Goal: Information Seeking & Learning: Find specific fact

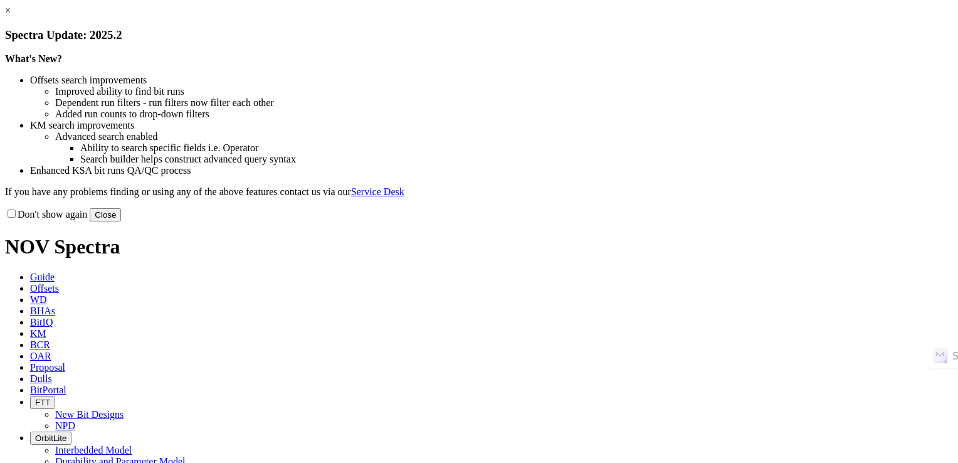
click at [11, 16] on link "×" at bounding box center [8, 10] width 6 height 11
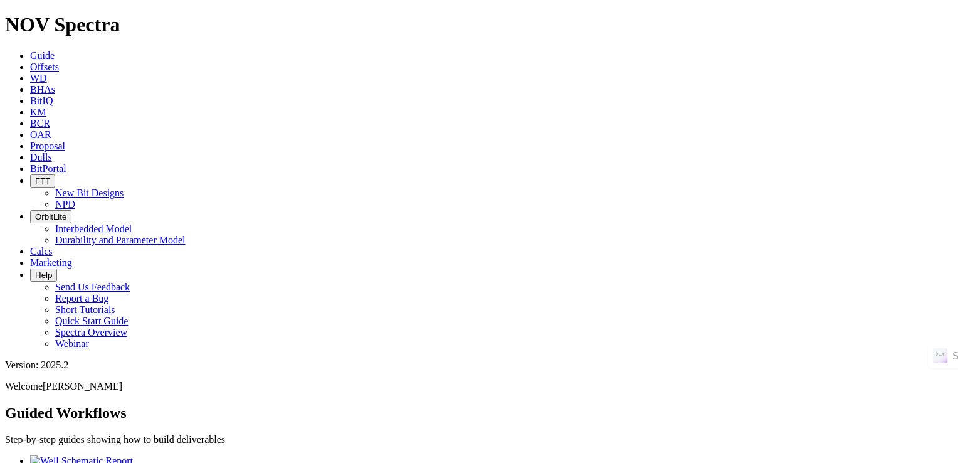
click at [46, 107] on span "KM" at bounding box center [38, 112] width 16 height 11
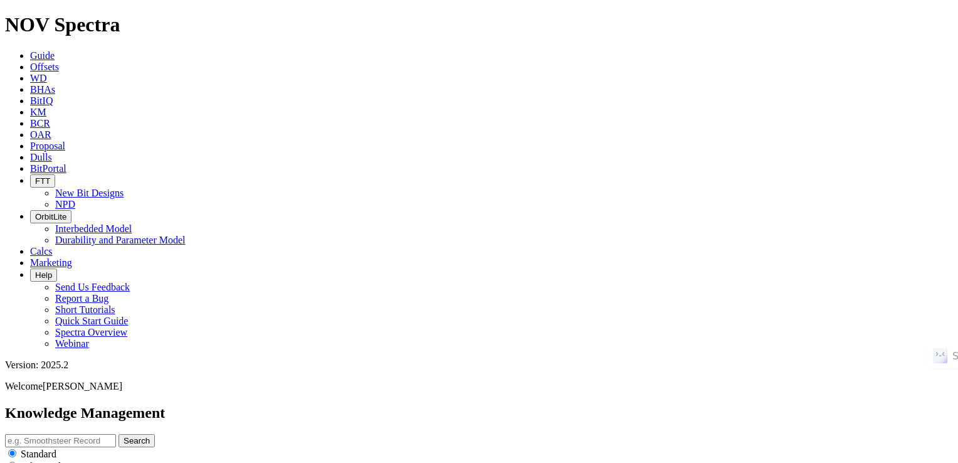
click at [55, 50] on link "Guide" at bounding box center [42, 55] width 24 height 11
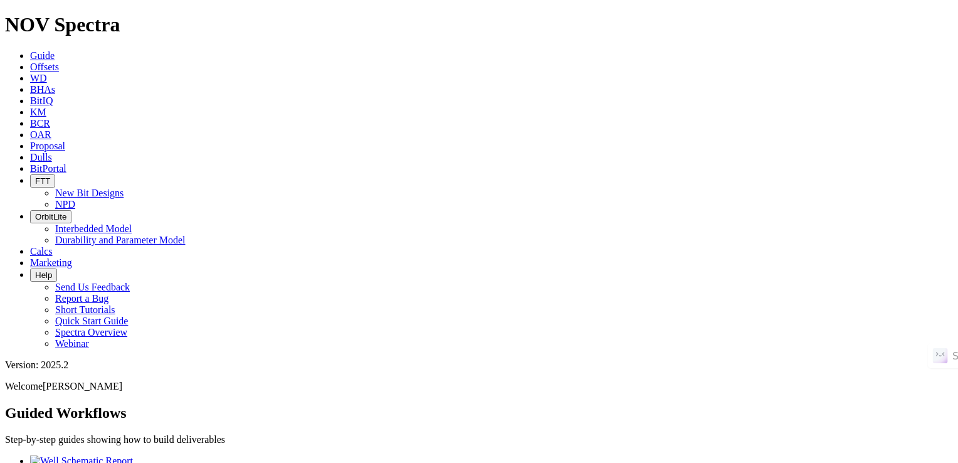
click at [50, 118] on span "BCR" at bounding box center [40, 123] width 20 height 11
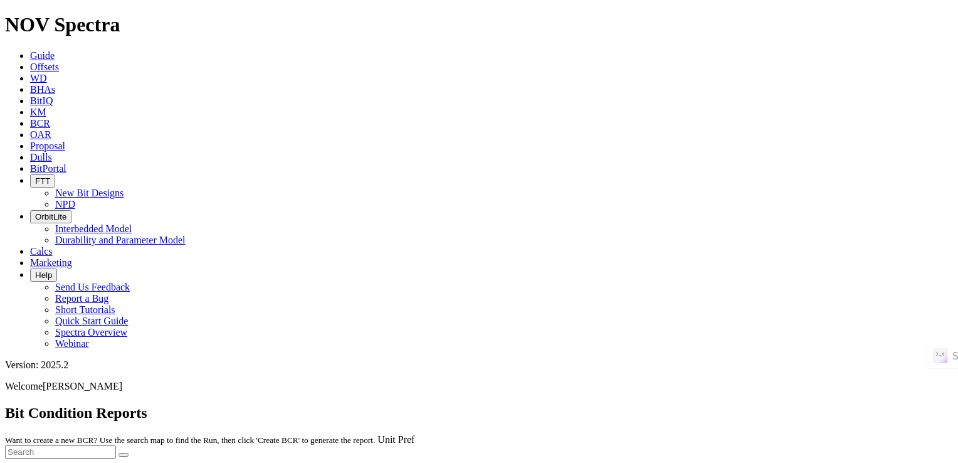
click at [826, 458] on div at bounding box center [479, 458] width 948 height 0
click at [825, 458] on div at bounding box center [479, 458] width 948 height 0
click at [787, 458] on div at bounding box center [479, 458] width 948 height 0
click at [789, 458] on div at bounding box center [479, 458] width 948 height 0
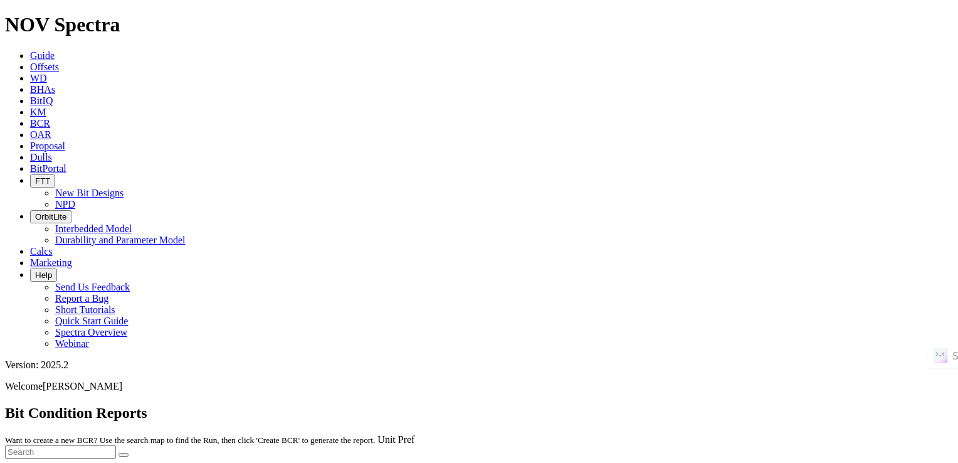
click at [815, 458] on div at bounding box center [479, 458] width 948 height 0
click at [829, 458] on div at bounding box center [479, 458] width 948 height 0
click at [812, 458] on div at bounding box center [479, 458] width 948 height 0
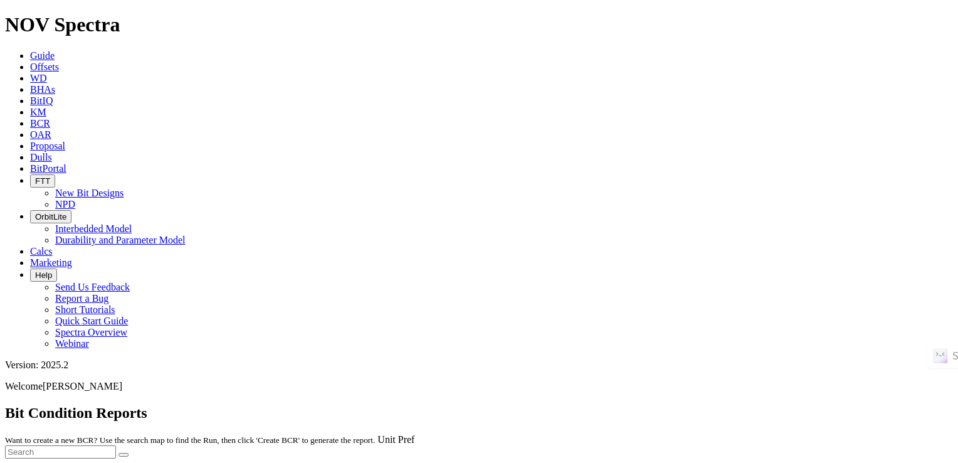
click at [802, 458] on div at bounding box center [479, 458] width 948 height 0
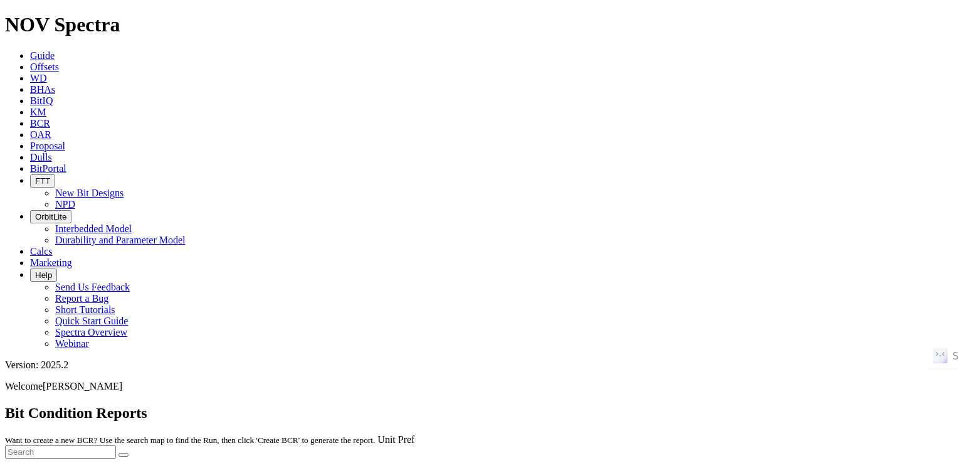
click at [802, 458] on div at bounding box center [479, 458] width 948 height 0
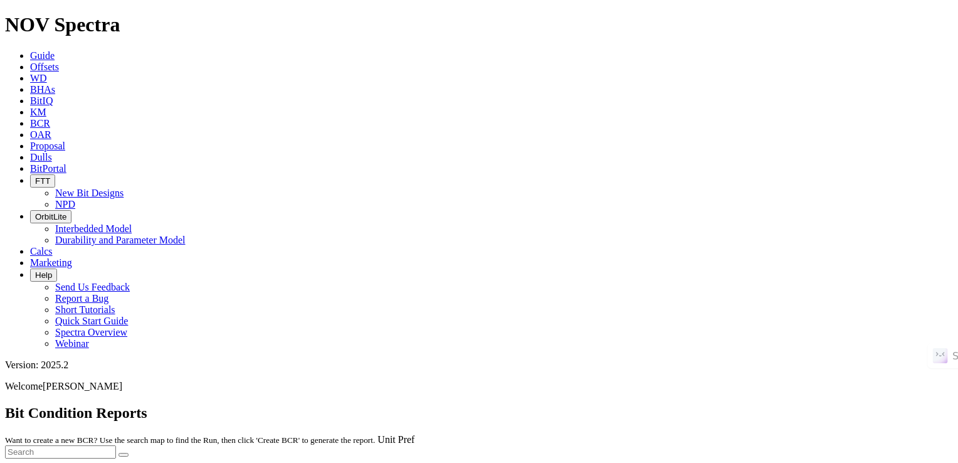
click at [802, 458] on div at bounding box center [479, 458] width 948 height 0
click at [857, 458] on div at bounding box center [479, 458] width 948 height 0
click at [842, 458] on div at bounding box center [479, 458] width 948 height 0
click at [840, 458] on div at bounding box center [479, 458] width 948 height 0
click at [828, 458] on div at bounding box center [479, 458] width 948 height 0
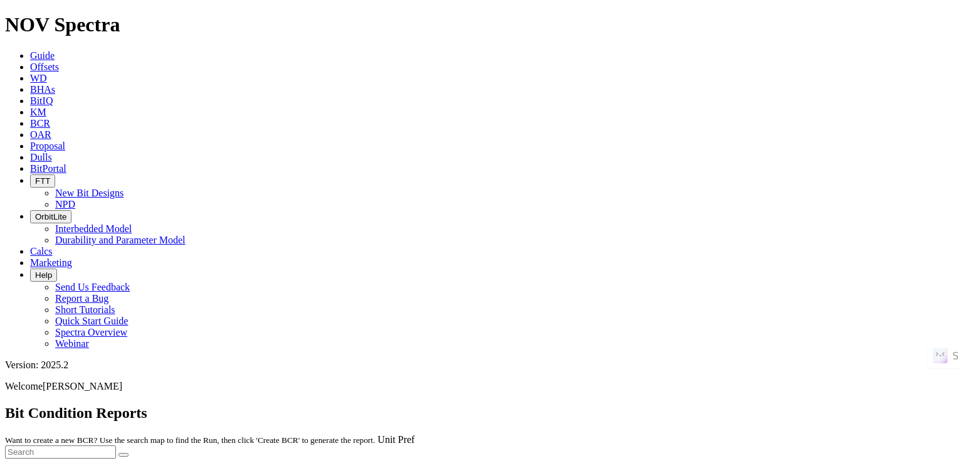
drag, startPoint x: 815, startPoint y: 52, endPoint x: 805, endPoint y: 54, distance: 9.6
click at [810, 458] on div at bounding box center [479, 458] width 948 height 0
click at [731, 458] on div at bounding box center [479, 458] width 948 height 0
click at [116, 445] on input "text" at bounding box center [60, 451] width 111 height 13
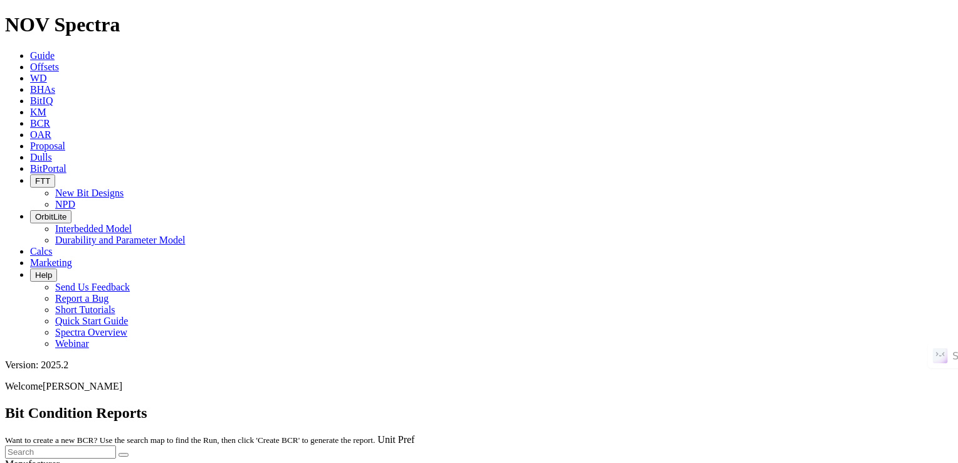
paste input "FH-021Y_3G"
click at [128, 453] on button "submit" at bounding box center [123, 455] width 10 height 4
click at [414, 434] on link "Unit Pref" at bounding box center [395, 439] width 37 height 11
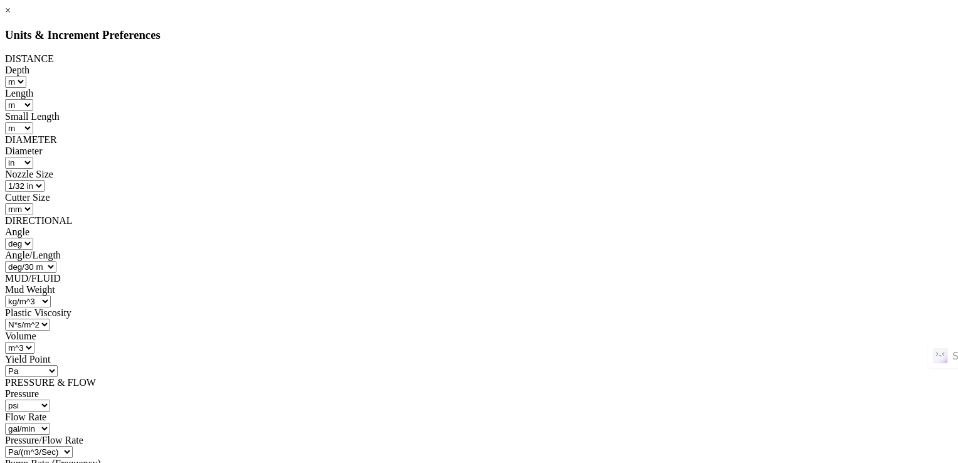
scroll to position [212, 0]
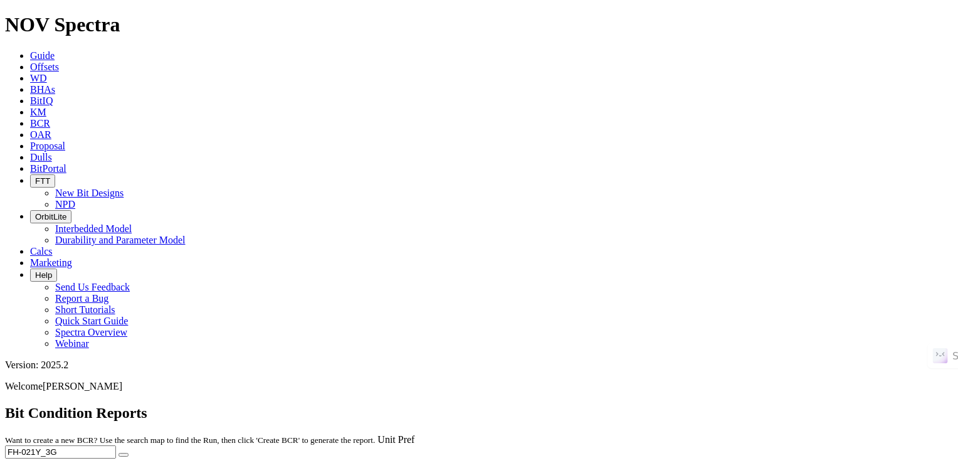
click at [116, 445] on input "FH-021Y_3G" at bounding box center [60, 451] width 111 height 13
type input "F"
click at [118, 453] on button "submit" at bounding box center [123, 455] width 10 height 4
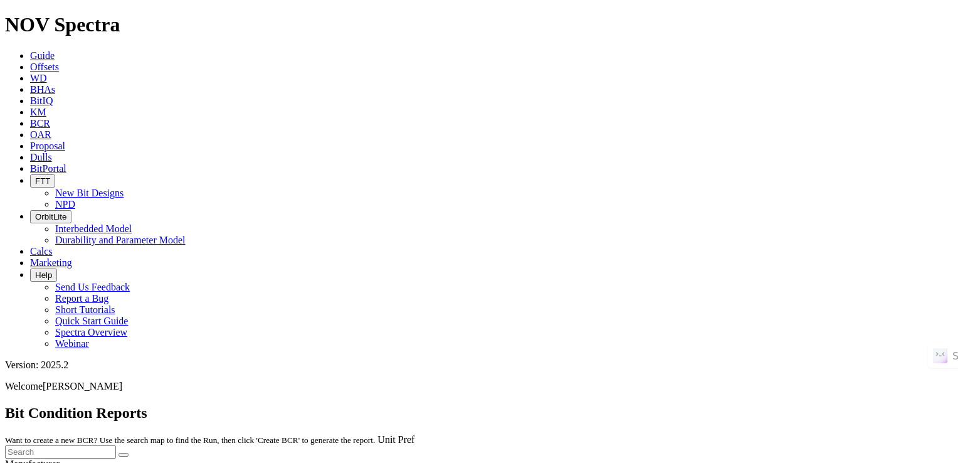
drag, startPoint x: 423, startPoint y: 84, endPoint x: 416, endPoint y: 83, distance: 6.9
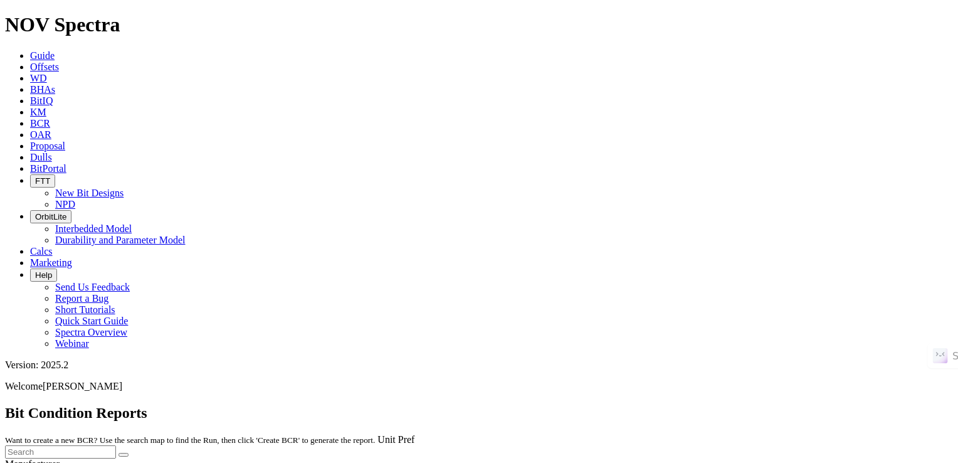
click at [116, 445] on input "text" at bounding box center [60, 451] width 111 height 13
click at [46, 107] on link "KM" at bounding box center [38, 112] width 16 height 11
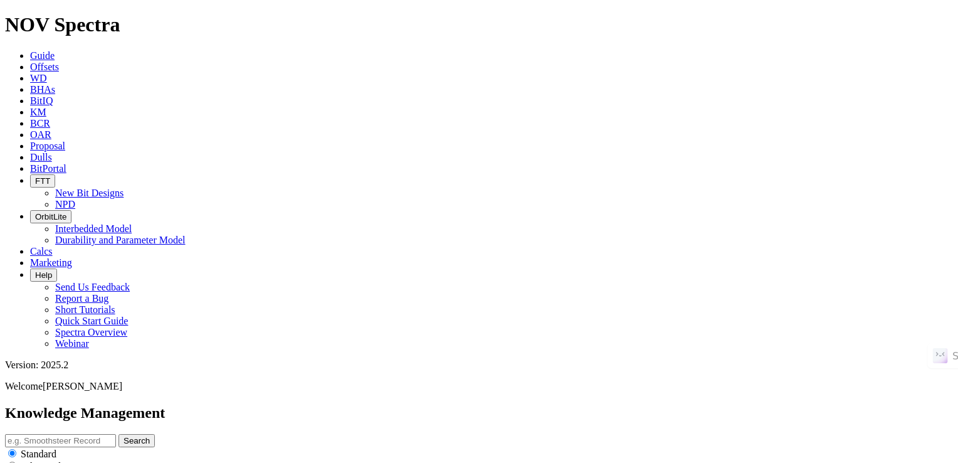
click at [116, 434] on input "text" at bounding box center [60, 440] width 111 height 13
paste input "CPEUSC [PERSON_NAME] 2-8-5-158N-99W MBH"
type input "CPEUSC [PERSON_NAME] 2-8-5-158N-99W MBH"
click at [123, 436] on icon "submit" at bounding box center [123, 440] width 0 height 9
click at [55, 84] on link "BHAs" at bounding box center [42, 89] width 25 height 11
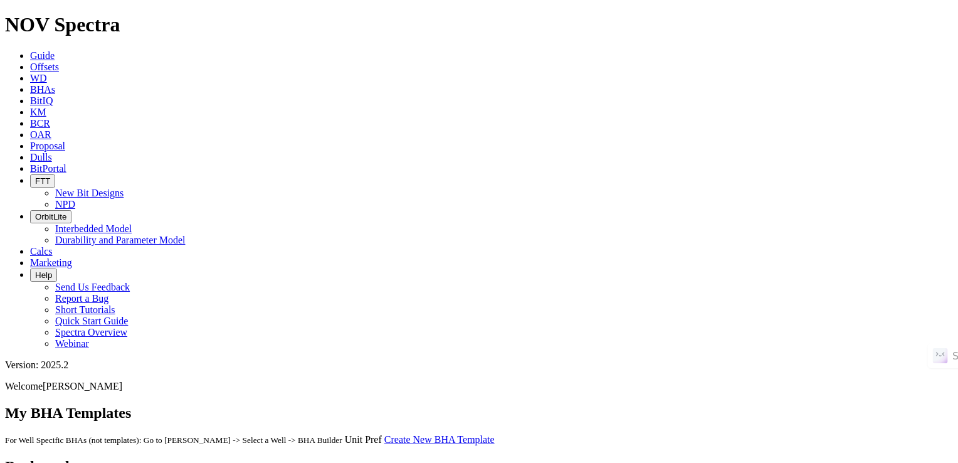
click at [59, 61] on span "Offsets" at bounding box center [44, 66] width 29 height 11
click at [47, 73] on span "WD" at bounding box center [38, 78] width 17 height 11
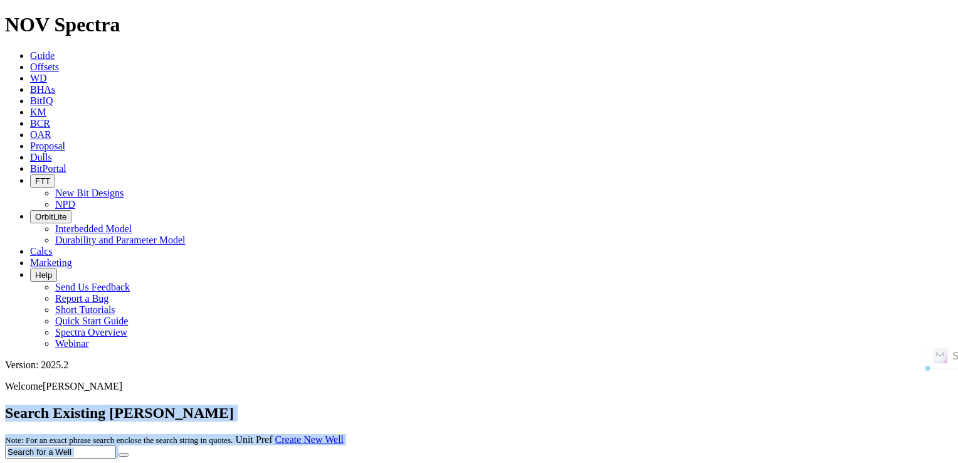
click at [55, 50] on span "Guide" at bounding box center [42, 55] width 24 height 11
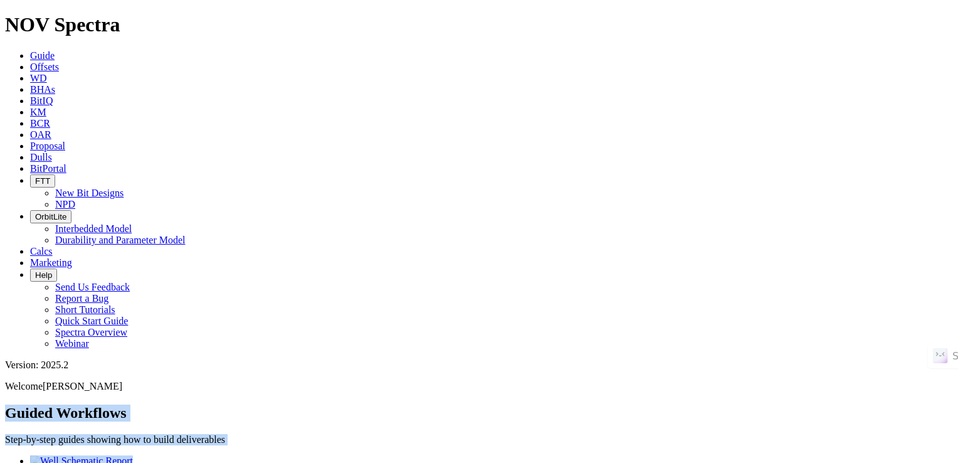
click at [66, 163] on span "BitPortal" at bounding box center [48, 168] width 36 height 11
